Goal: Task Accomplishment & Management: Complete application form

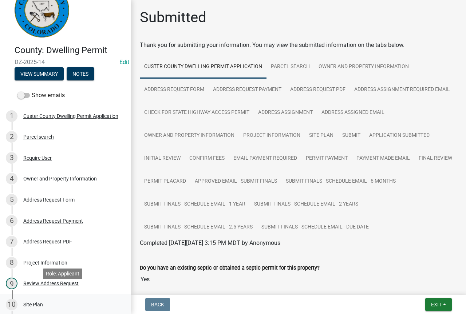
scroll to position [36, 0]
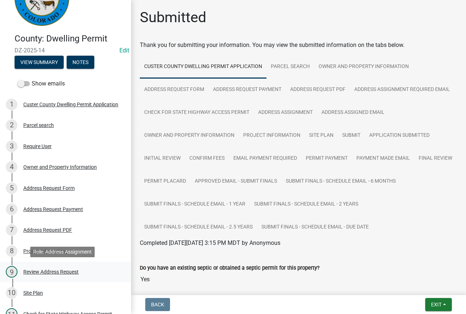
click at [56, 270] on div "Review Address Request" at bounding box center [50, 271] width 55 height 5
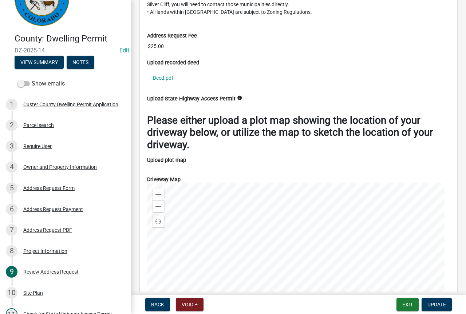
scroll to position [1673, 0]
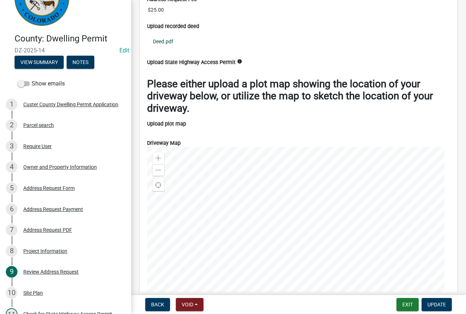
click at [167, 50] on link "Deed.pdf" at bounding box center [298, 41] width 303 height 17
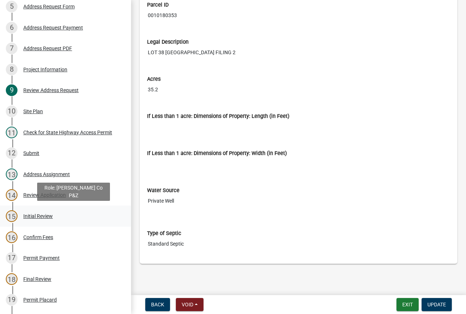
scroll to position [218, 0]
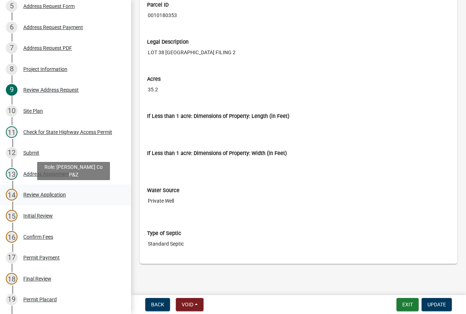
click at [57, 194] on div "Review Application" at bounding box center [44, 194] width 43 height 5
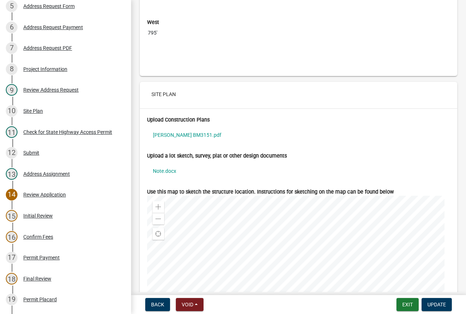
scroll to position [4897, 0]
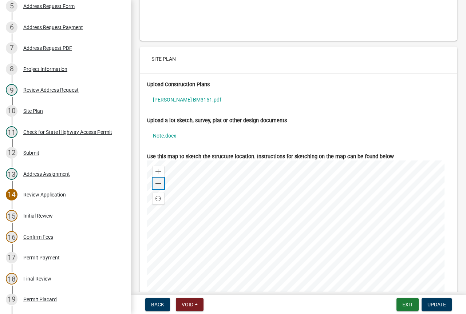
click at [155, 189] on div "Zoom out" at bounding box center [158, 184] width 12 height 12
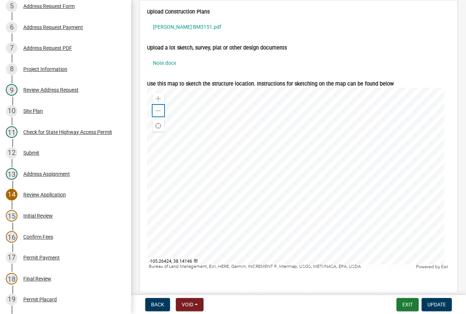
scroll to position [5006, 0]
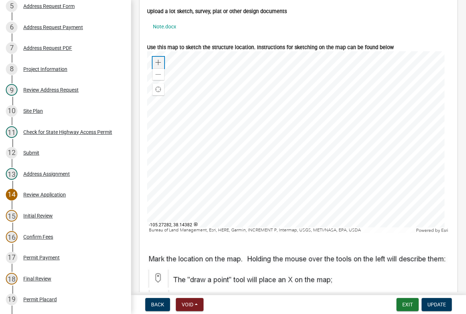
click at [160, 65] on span at bounding box center [158, 63] width 6 height 6
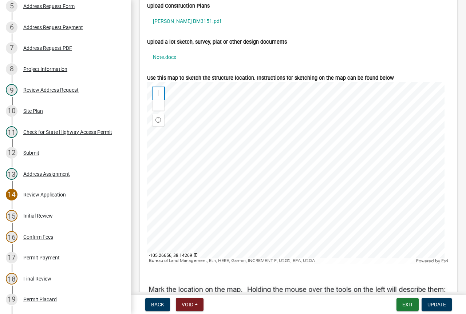
scroll to position [4969, 0]
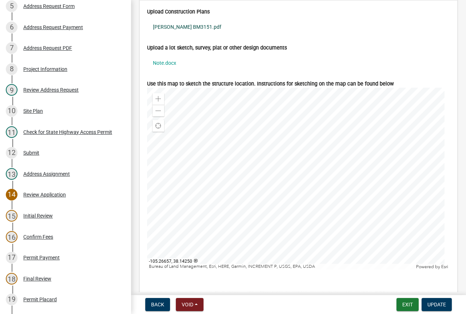
click at [163, 35] on link "Morales BM3151.pdf" at bounding box center [298, 27] width 303 height 17
click at [161, 71] on link "Note.docx" at bounding box center [298, 63] width 303 height 17
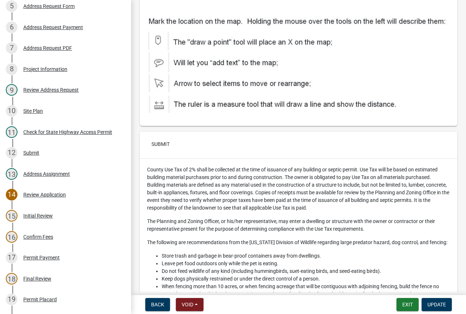
scroll to position [5115, 0]
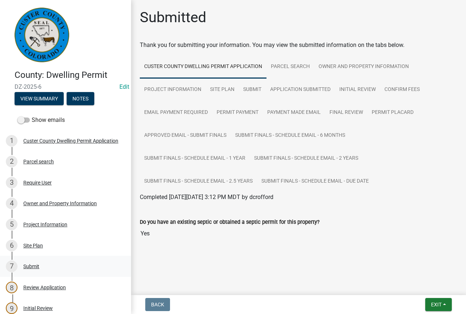
scroll to position [73, 0]
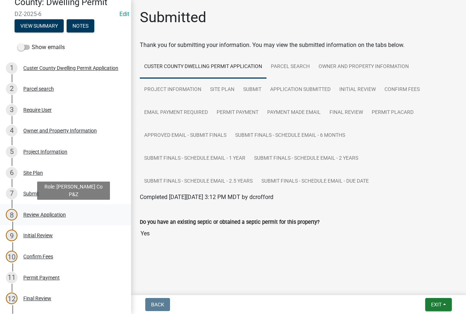
click at [36, 214] on div "Review Application" at bounding box center [44, 214] width 43 height 5
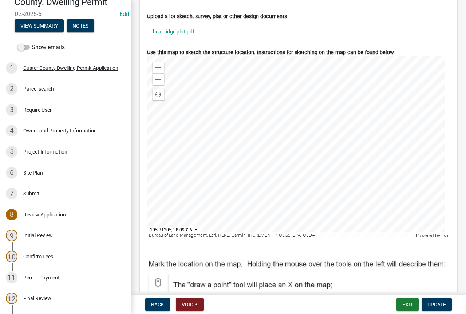
scroll to position [2816, 0]
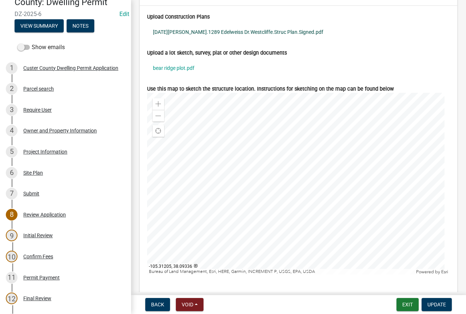
click at [210, 40] on link "2025.05.23.Whatley.1289 Edelweiss Dr.Westcliffe.Struc Plan.Signed.pdf" at bounding box center [298, 32] width 303 height 17
click at [181, 76] on link "bear ridge plot.pdf" at bounding box center [298, 68] width 303 height 17
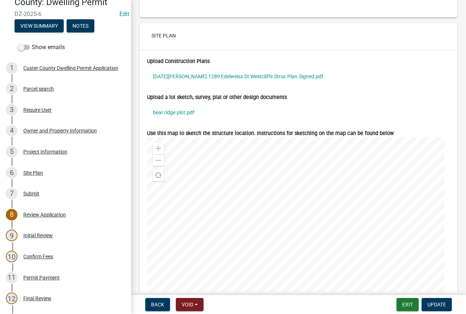
scroll to position [2717, 0]
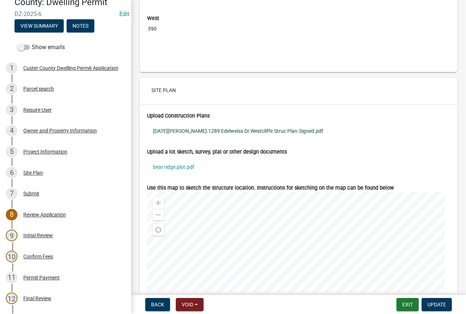
click at [204, 139] on link "2025.05.23.Whatley.1289 Edelweiss Dr.Westcliffe.Struc Plan.Signed.pdf" at bounding box center [298, 131] width 303 height 17
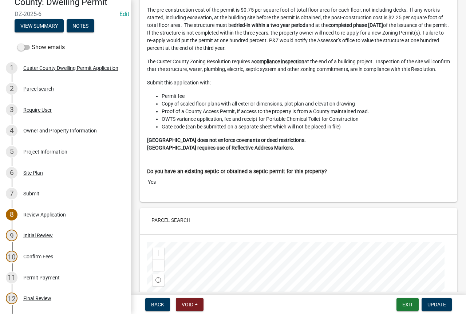
scroll to position [0, 0]
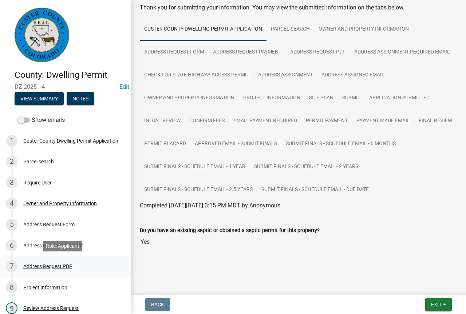
scroll to position [60, 0]
click at [55, 310] on div "Review Address Request" at bounding box center [50, 308] width 55 height 5
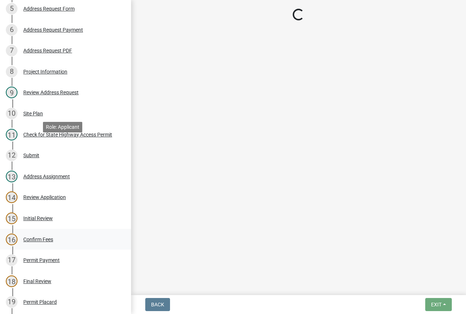
scroll to position [218, 0]
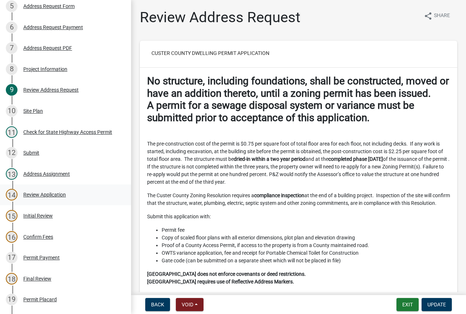
click at [45, 191] on div "14 Review Application" at bounding box center [63, 195] width 114 height 12
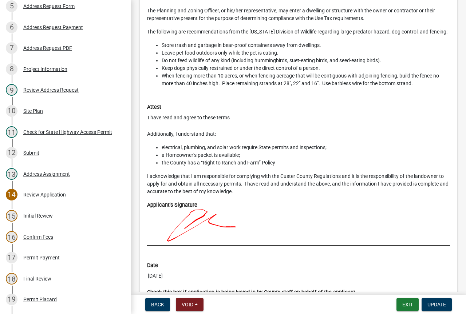
scroll to position [5591, 0]
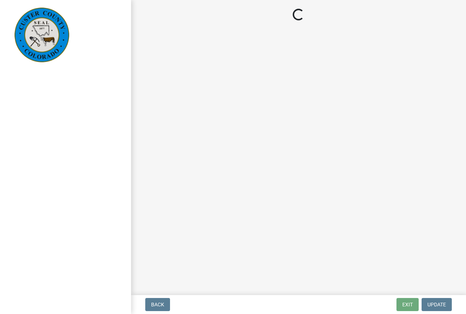
select select "cd09b013-b94f-4524-a046-a3f04ce1867e"
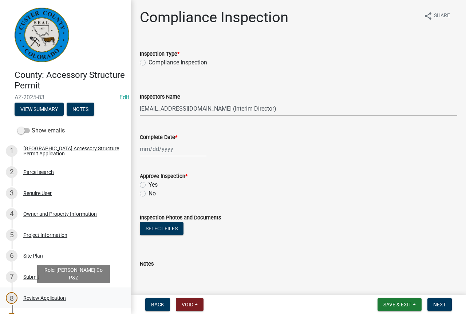
click at [55, 299] on div "Review Application" at bounding box center [44, 297] width 43 height 5
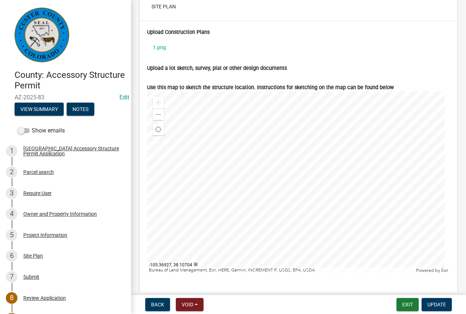
scroll to position [2757, 0]
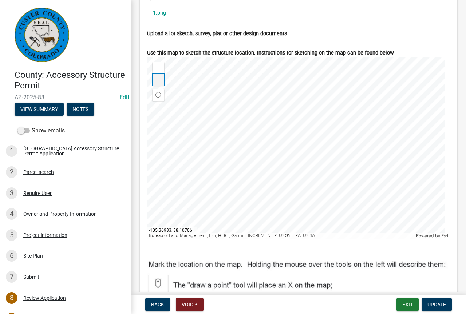
click at [157, 83] on span at bounding box center [158, 80] width 6 height 6
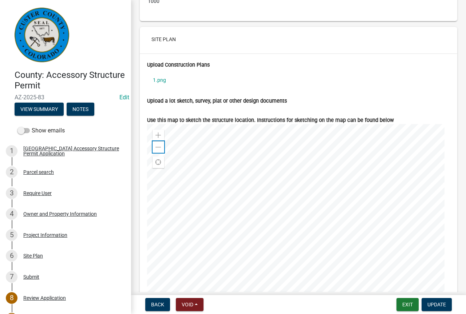
scroll to position [2685, 0]
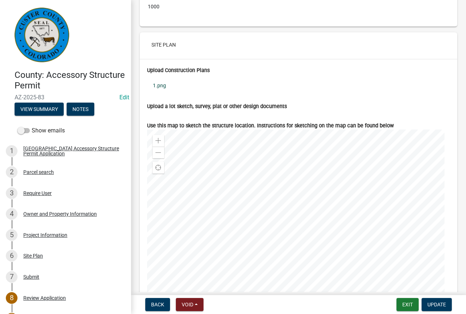
click at [165, 93] on link "1.png" at bounding box center [298, 85] width 303 height 17
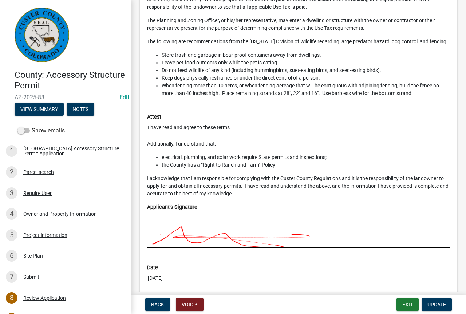
scroll to position [3330, 0]
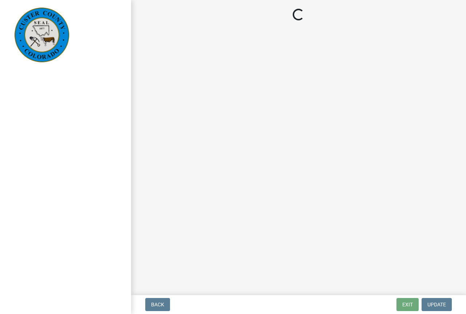
select select "cd09b013-b94f-4524-a046-a3f04ce1867e"
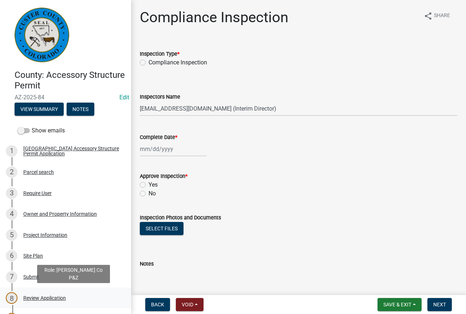
click at [32, 296] on div "Review Application" at bounding box center [44, 297] width 43 height 5
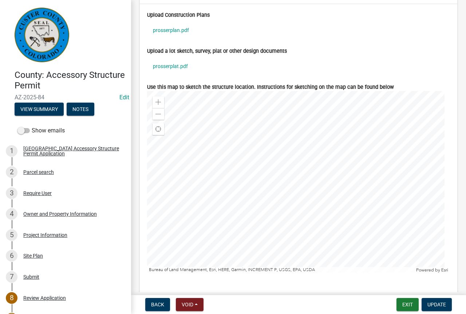
scroll to position [2721, 0]
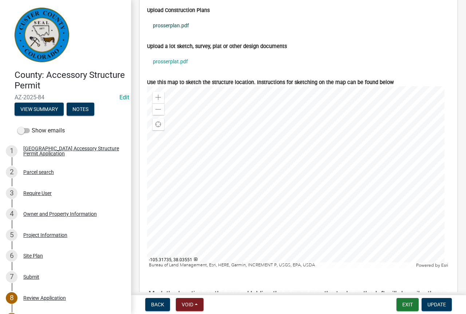
click at [175, 33] on link "prosserplan.pdf" at bounding box center [298, 25] width 303 height 17
click at [182, 67] on link "prosserplat.pdf" at bounding box center [298, 61] width 303 height 17
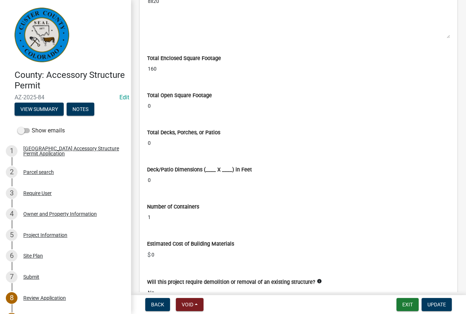
scroll to position [1637, 0]
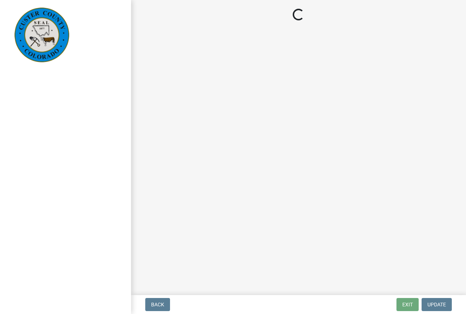
select select "cd09b013-b94f-4524-a046-a3f04ce1867e"
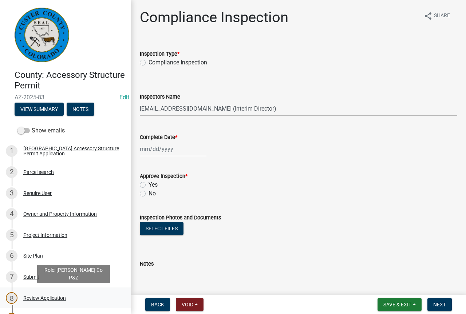
click at [53, 299] on div "Review Application" at bounding box center [44, 297] width 43 height 5
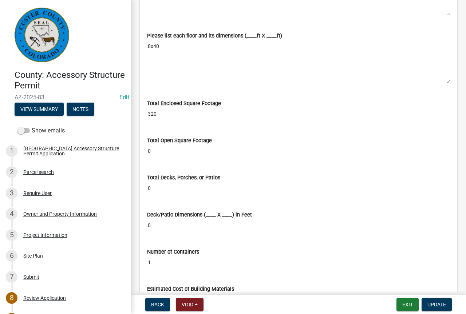
scroll to position [1673, 0]
